Goal: Information Seeking & Learning: Learn about a topic

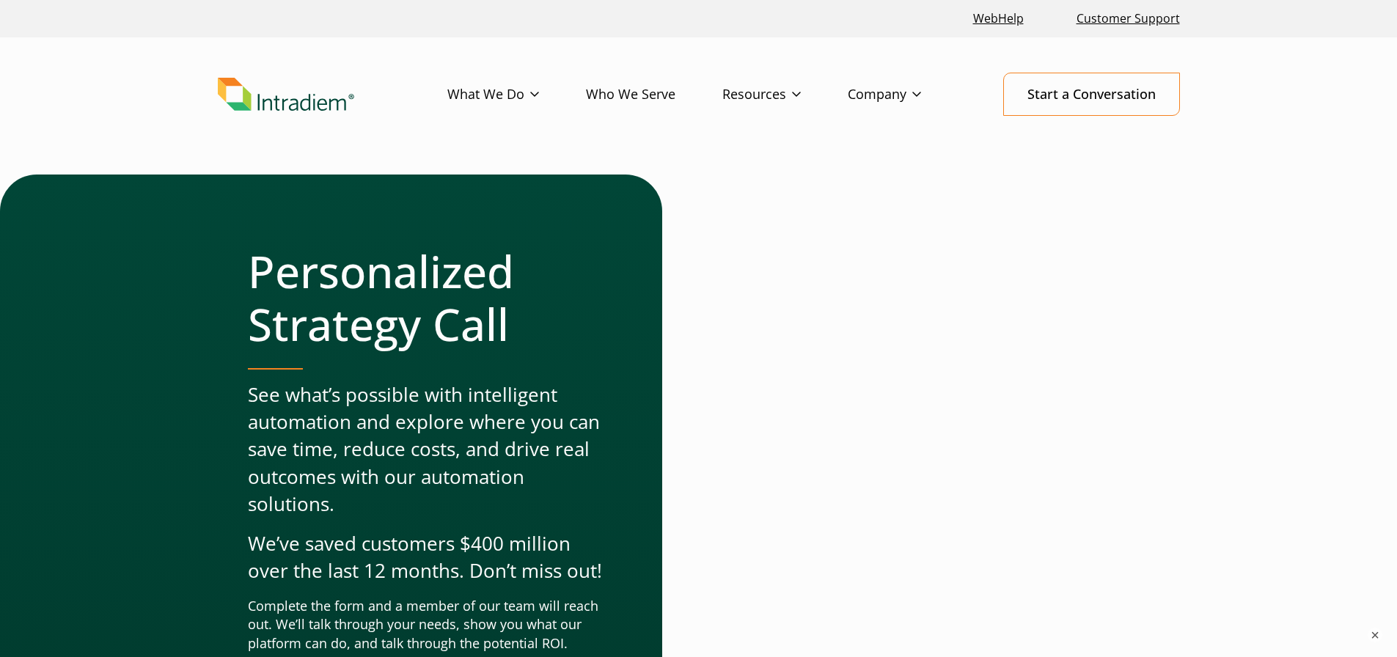
click at [96, 158] on header "Menu What We Do Platform Who We Serve Resources Blog Events & Webinars News Suc…" at bounding box center [698, 105] width 1397 height 137
click at [79, 295] on div "Personalized Strategy Call See what’s possible with intelligent automation and …" at bounding box center [698, 508] width 1397 height 666
click at [672, 104] on link "Who We Serve" at bounding box center [654, 94] width 136 height 43
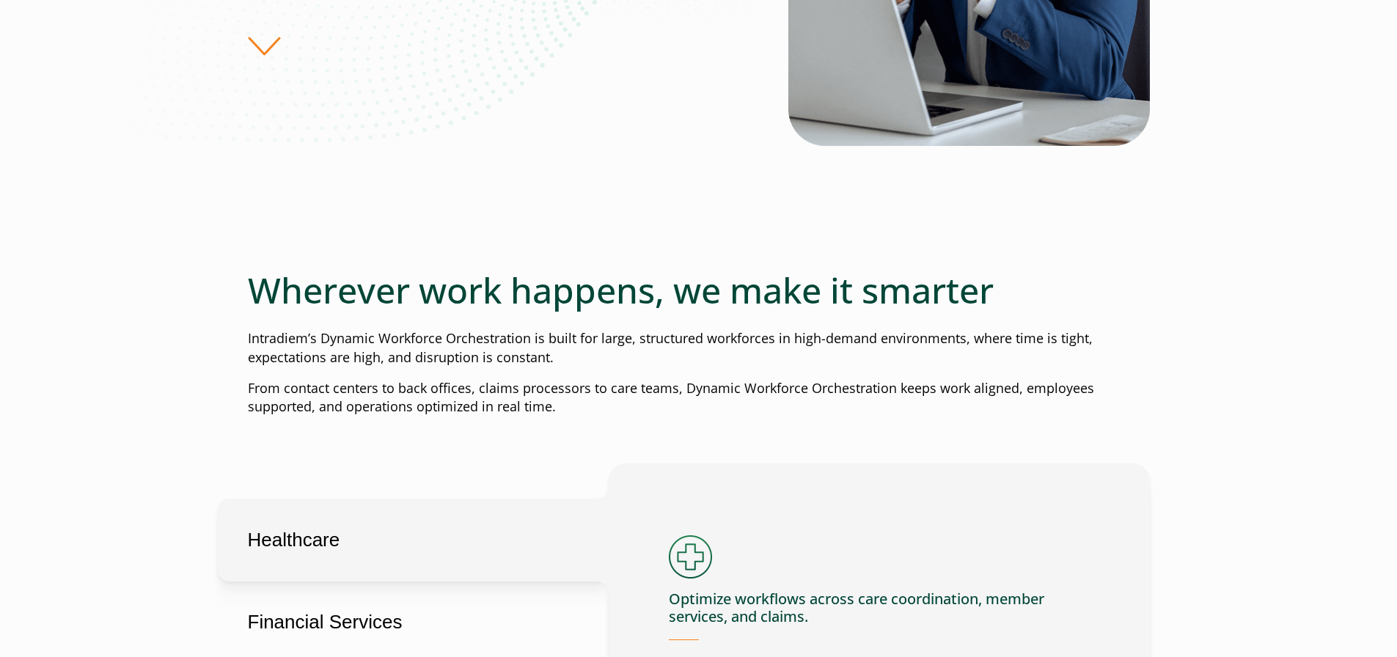
scroll to position [587, 0]
